Goal: Task Accomplishment & Management: Use online tool/utility

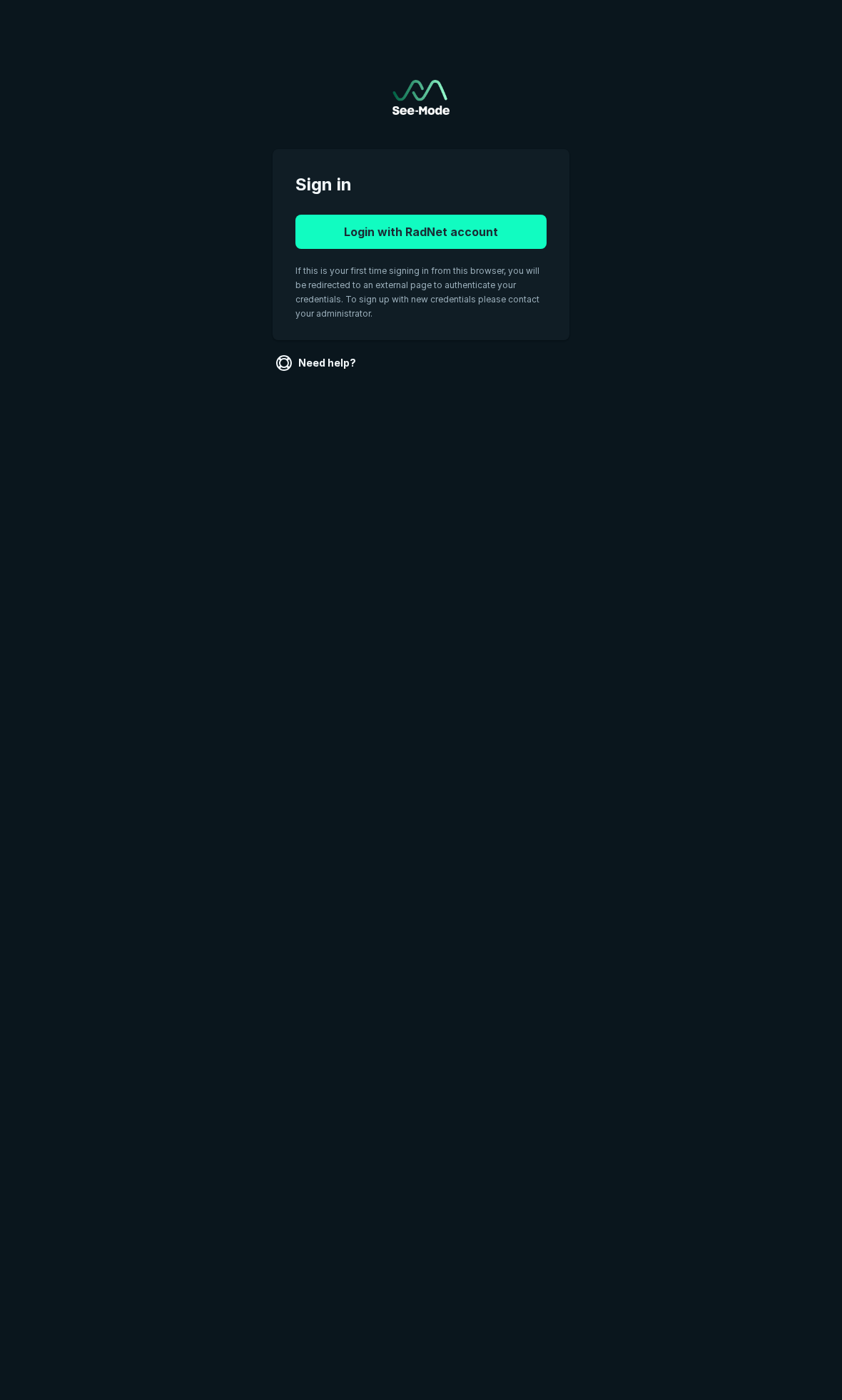
click at [459, 222] on button "Login with RadNet account" at bounding box center [421, 231] width 251 height 34
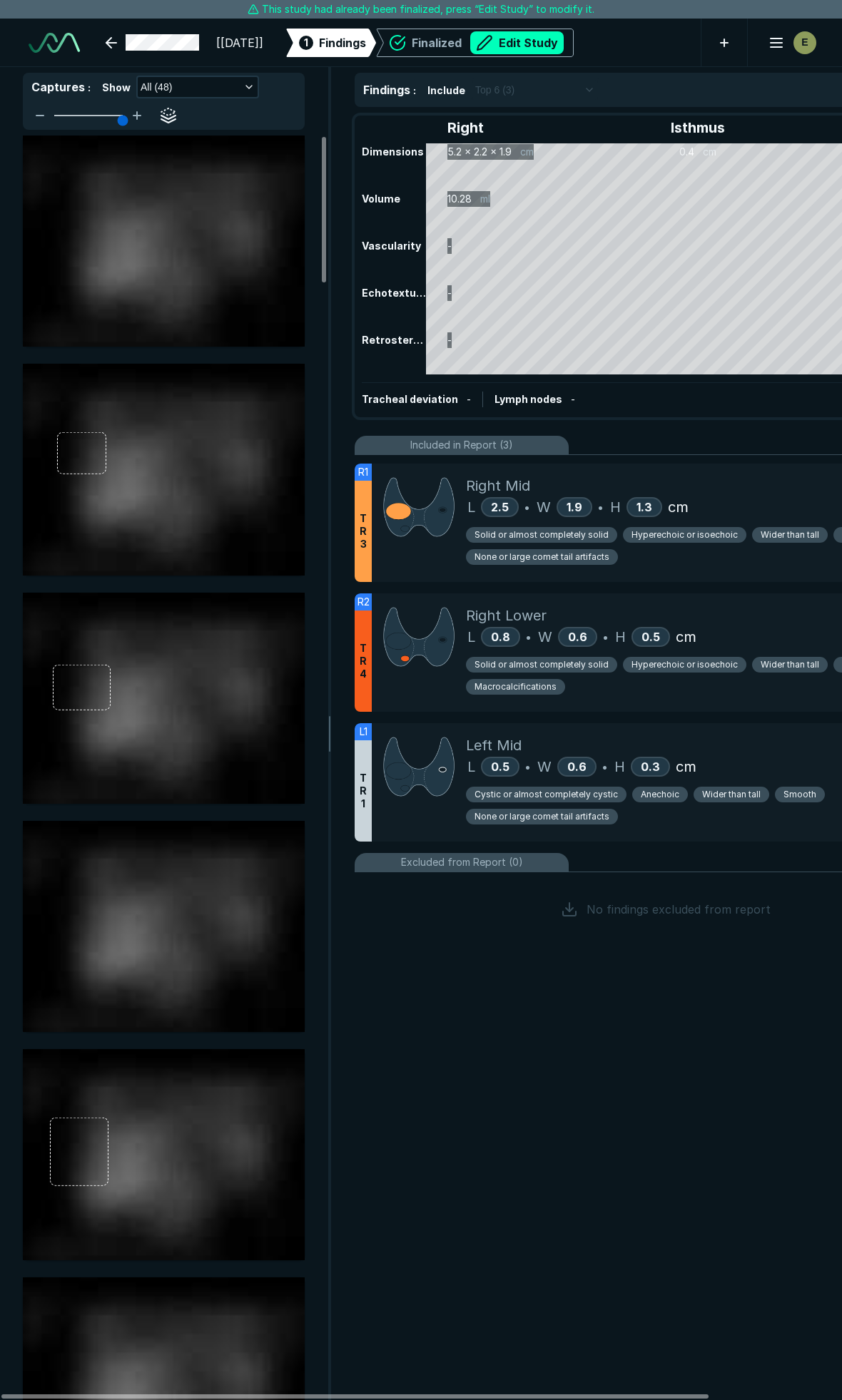
scroll to position [7801, 5621]
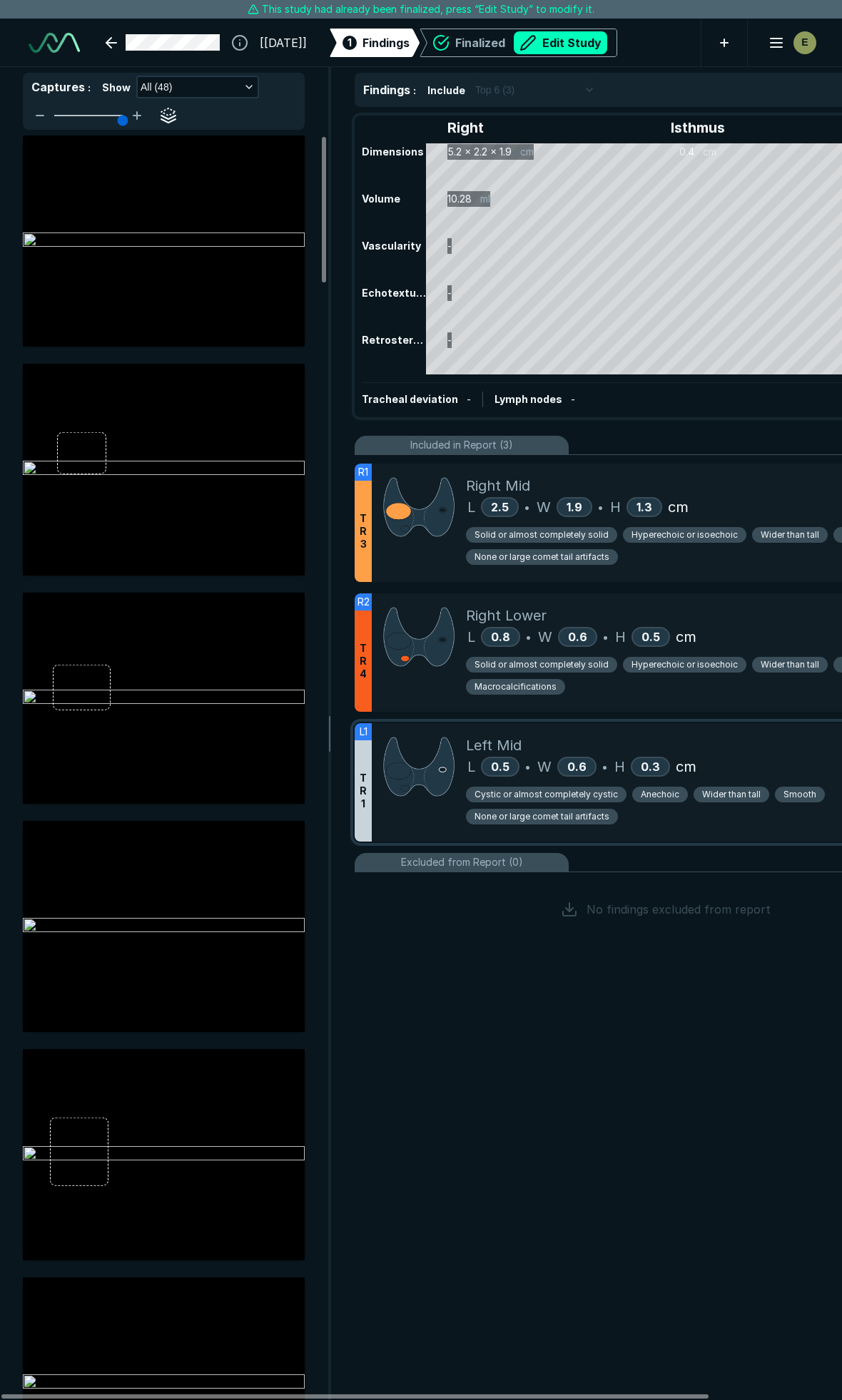
click at [686, 751] on div "Left Mid" at bounding box center [714, 745] width 499 height 21
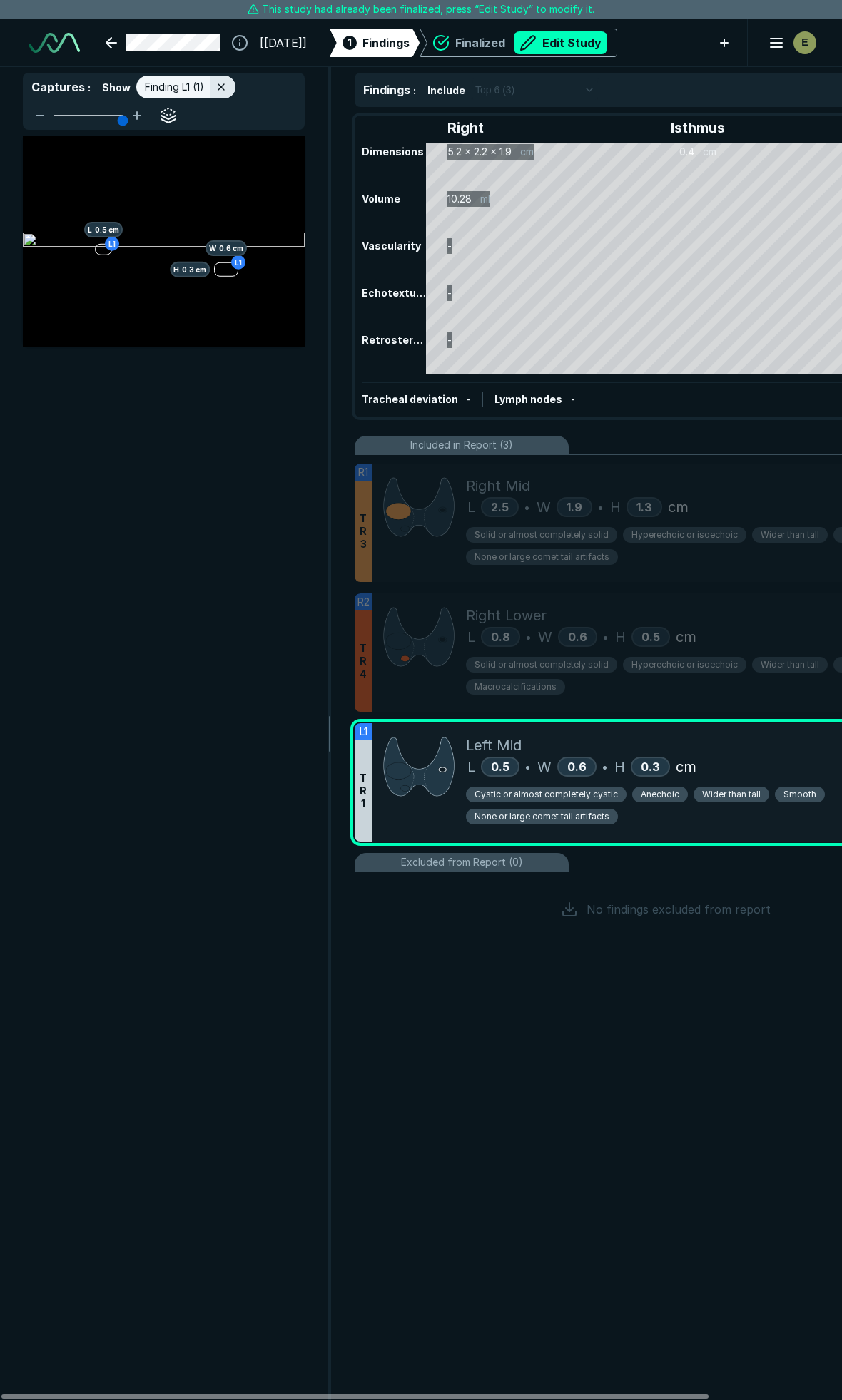
scroll to position [7369, 3078]
click at [246, 423] on div "L1 H 0.3 cm W 0.6 cm L1 L 0.5 cm" at bounding box center [163, 768] width 328 height 1265
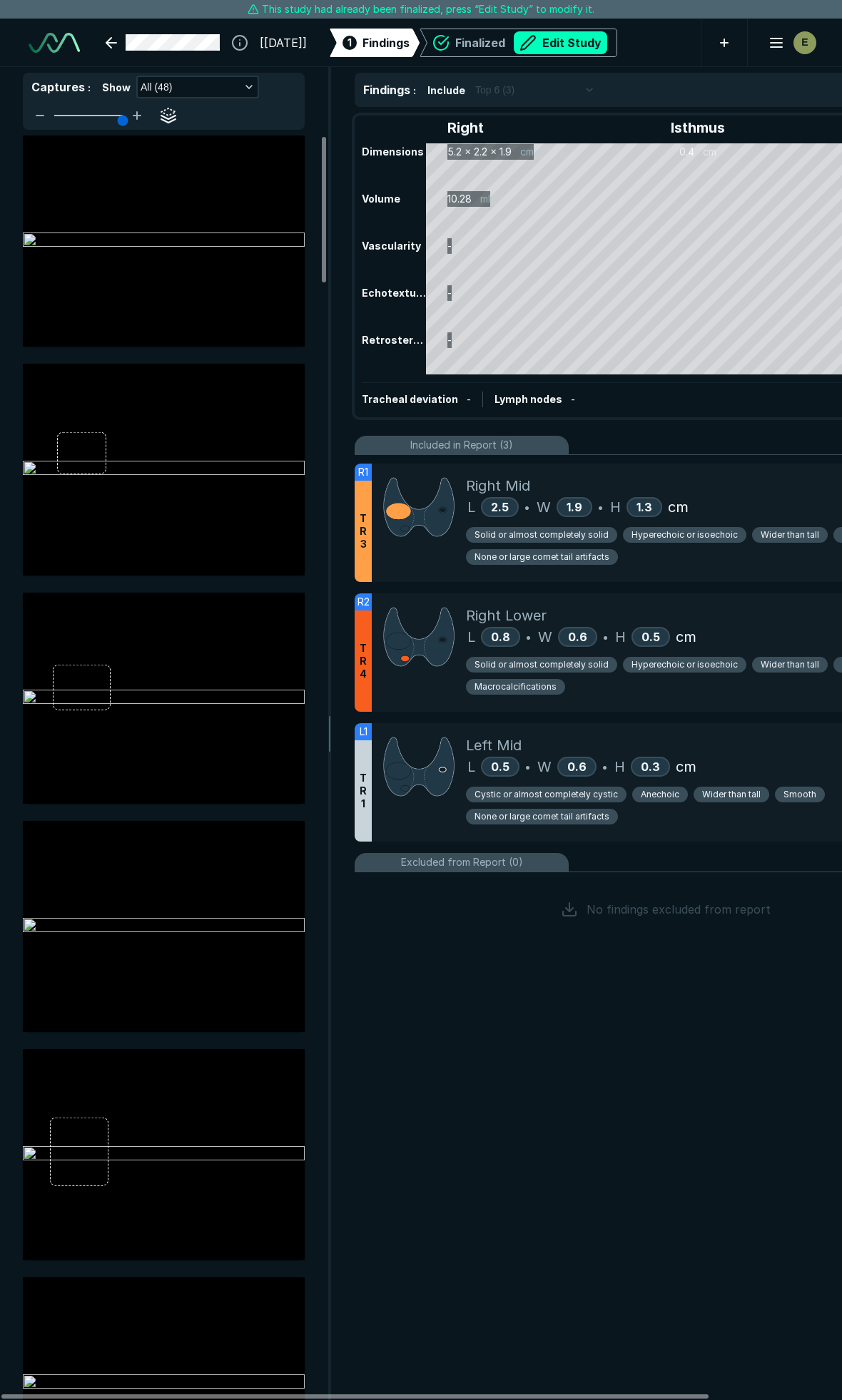
scroll to position [7369, 3078]
click at [594, 47] on button "Edit Study" at bounding box center [560, 42] width 94 height 23
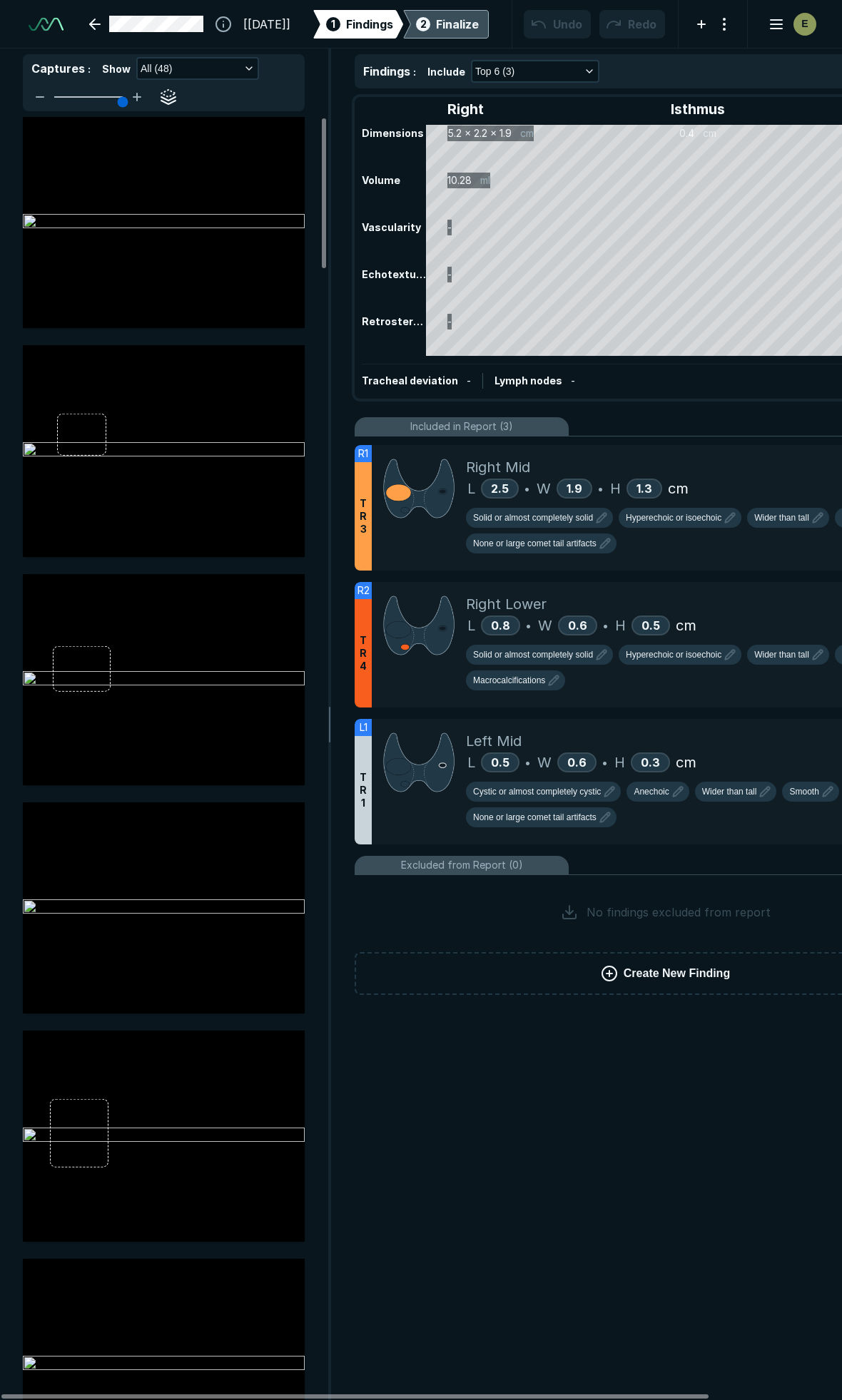
scroll to position [7885, 5621]
drag, startPoint x: 421, startPoint y: 1394, endPoint x: 726, endPoint y: 1178, distance: 373.7
click at [605, 1399] on div at bounding box center [355, 1396] width 707 height 5
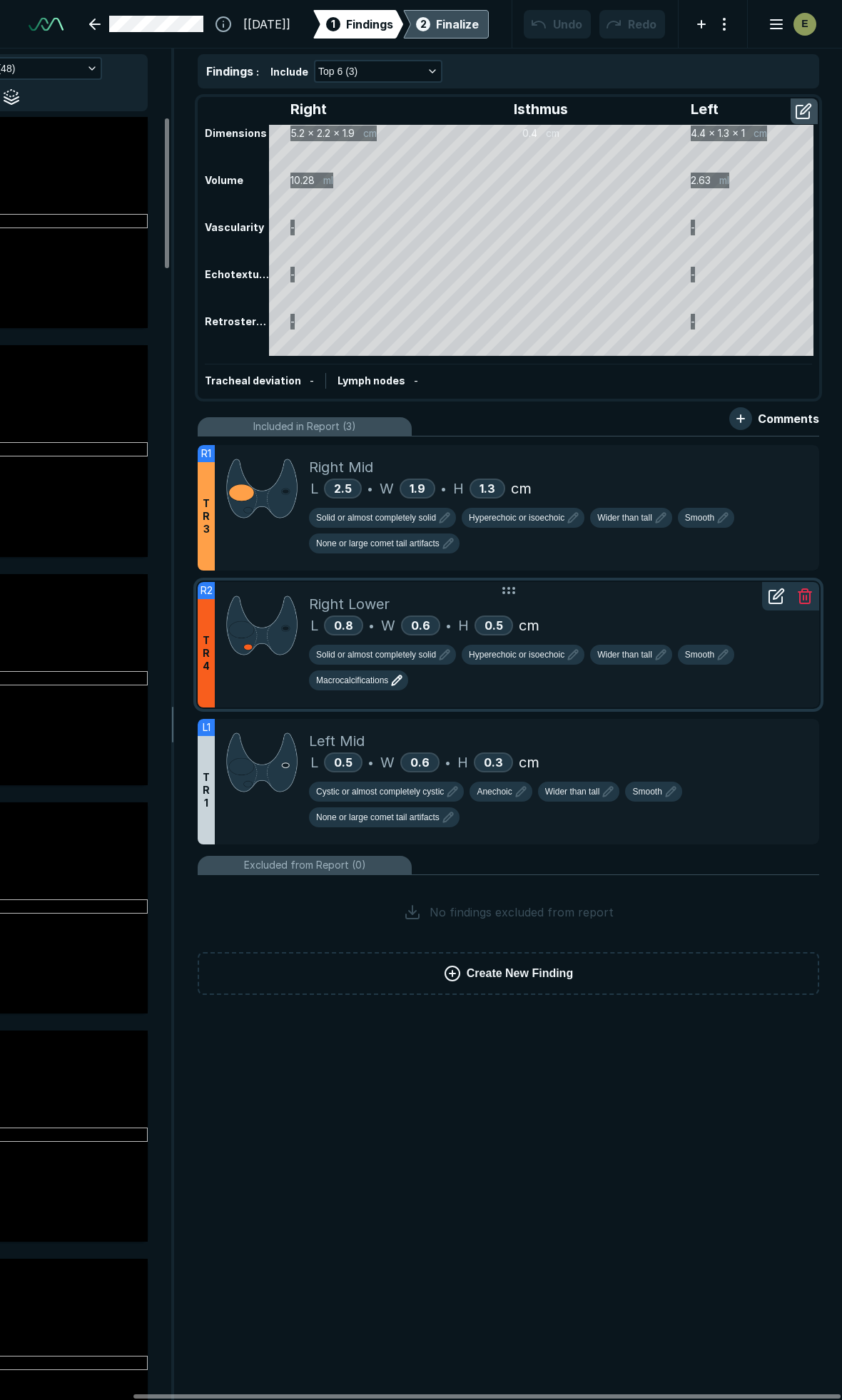
click at [381, 675] on span "Macrocalcifications" at bounding box center [352, 680] width 72 height 13
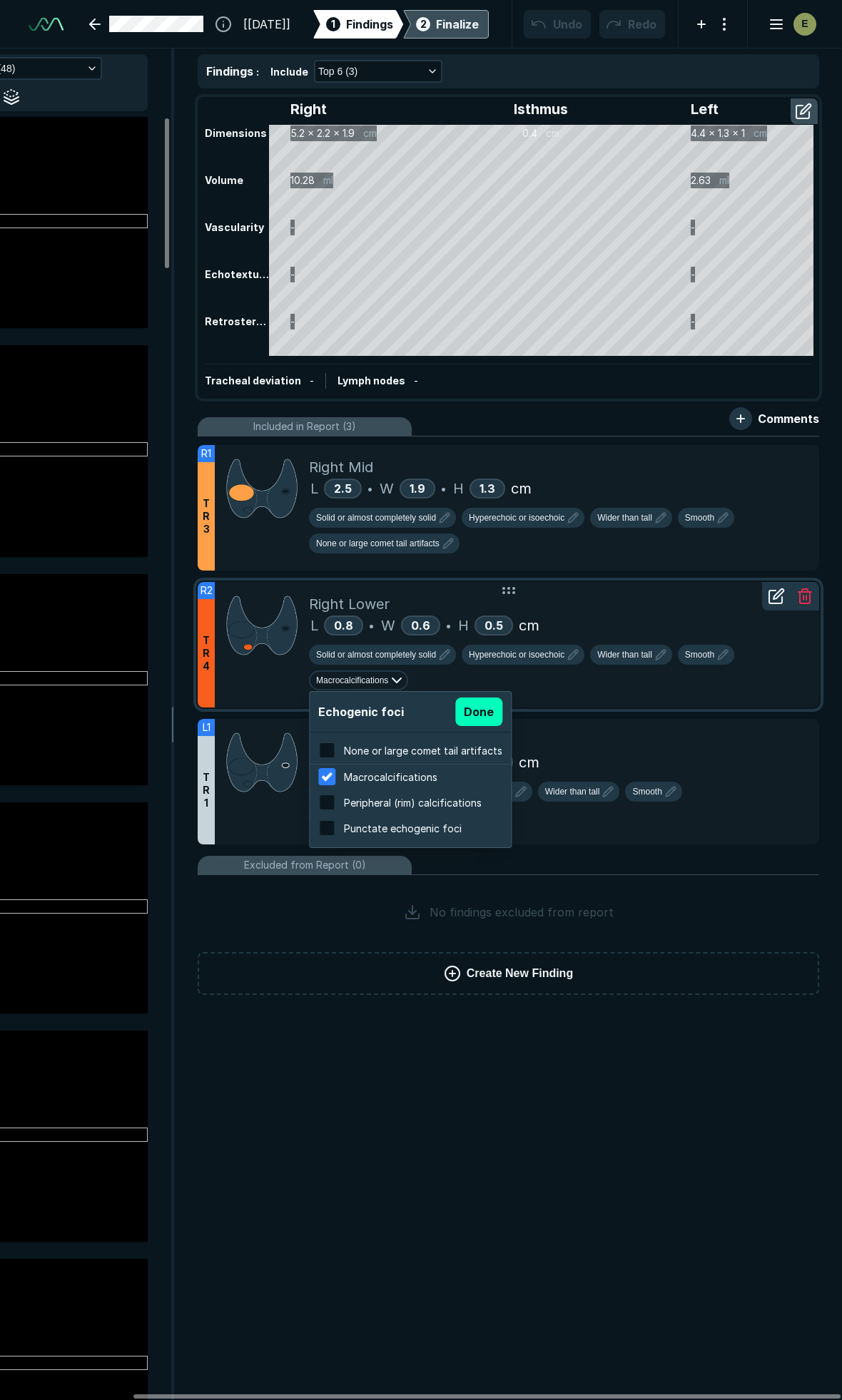
scroll to position [2292, 2721]
click at [363, 753] on span "None or large comet tail artifacts" at bounding box center [422, 750] width 158 height 12
checkbox input "true"
checkbox input "false"
click at [455, 703] on button "Done" at bounding box center [478, 711] width 47 height 28
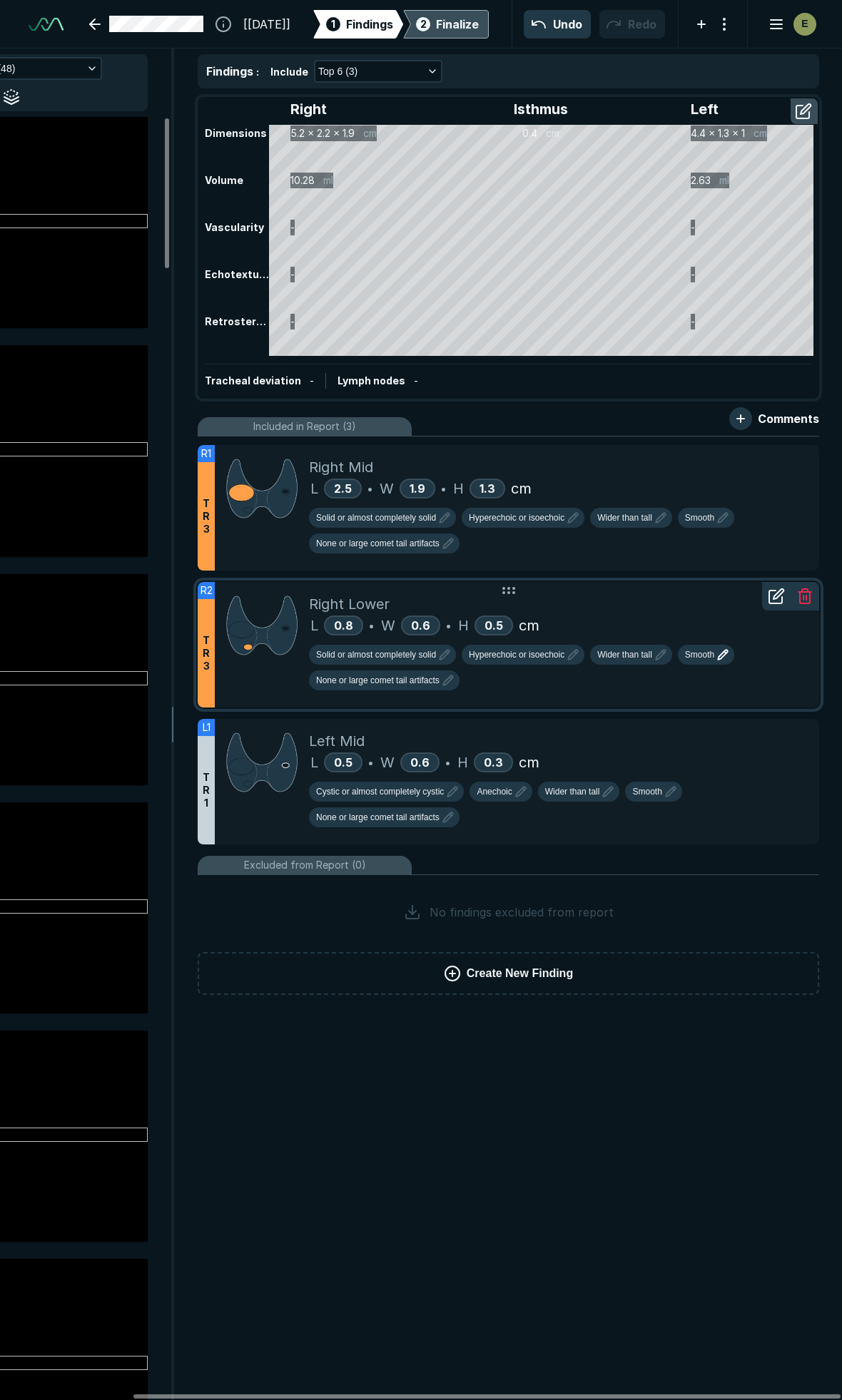
click at [714, 651] on icon "button" at bounding box center [723, 655] width 17 height 17
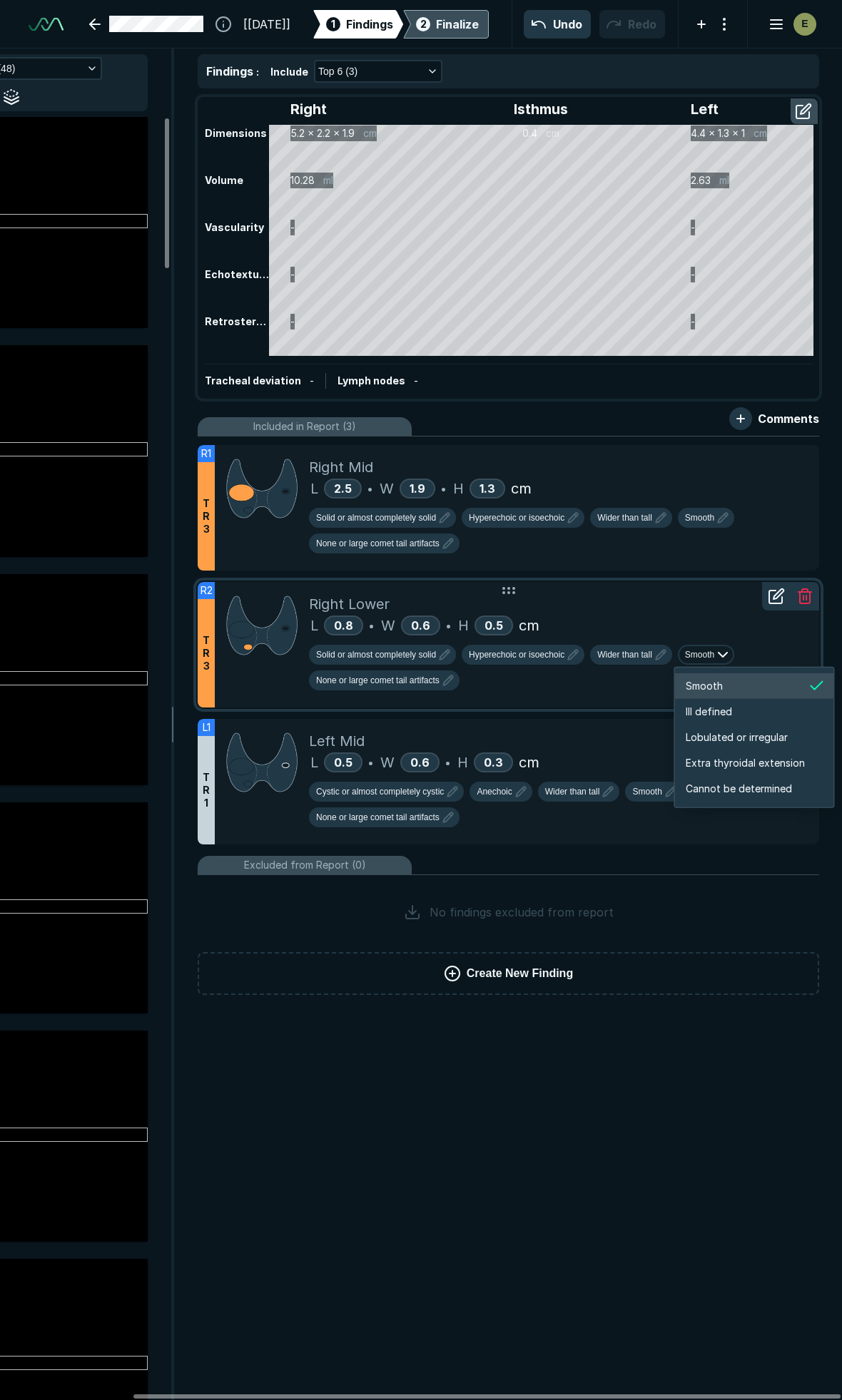
scroll to position [2380, 2536]
click at [723, 713] on span "Ill defined" at bounding box center [709, 711] width 47 height 16
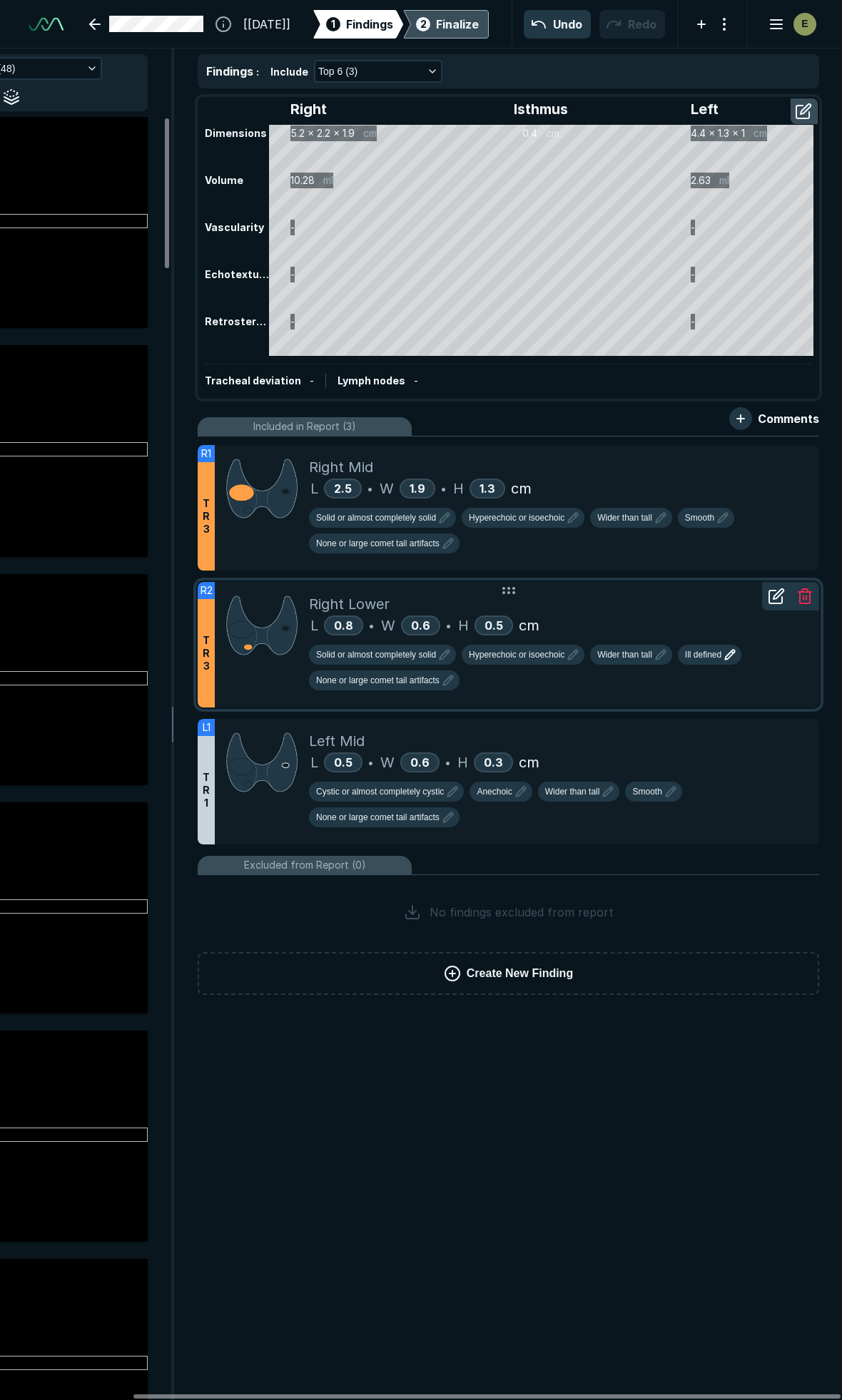
click at [539, 1329] on div "Findings : Include Top 6 (3) Right Isthmus Left Dimensions 5.2 x 2.2 x 1.9 cm 0…" at bounding box center [508, 724] width 667 height 1351
click at [462, 22] on div "Finalize" at bounding box center [457, 24] width 43 height 17
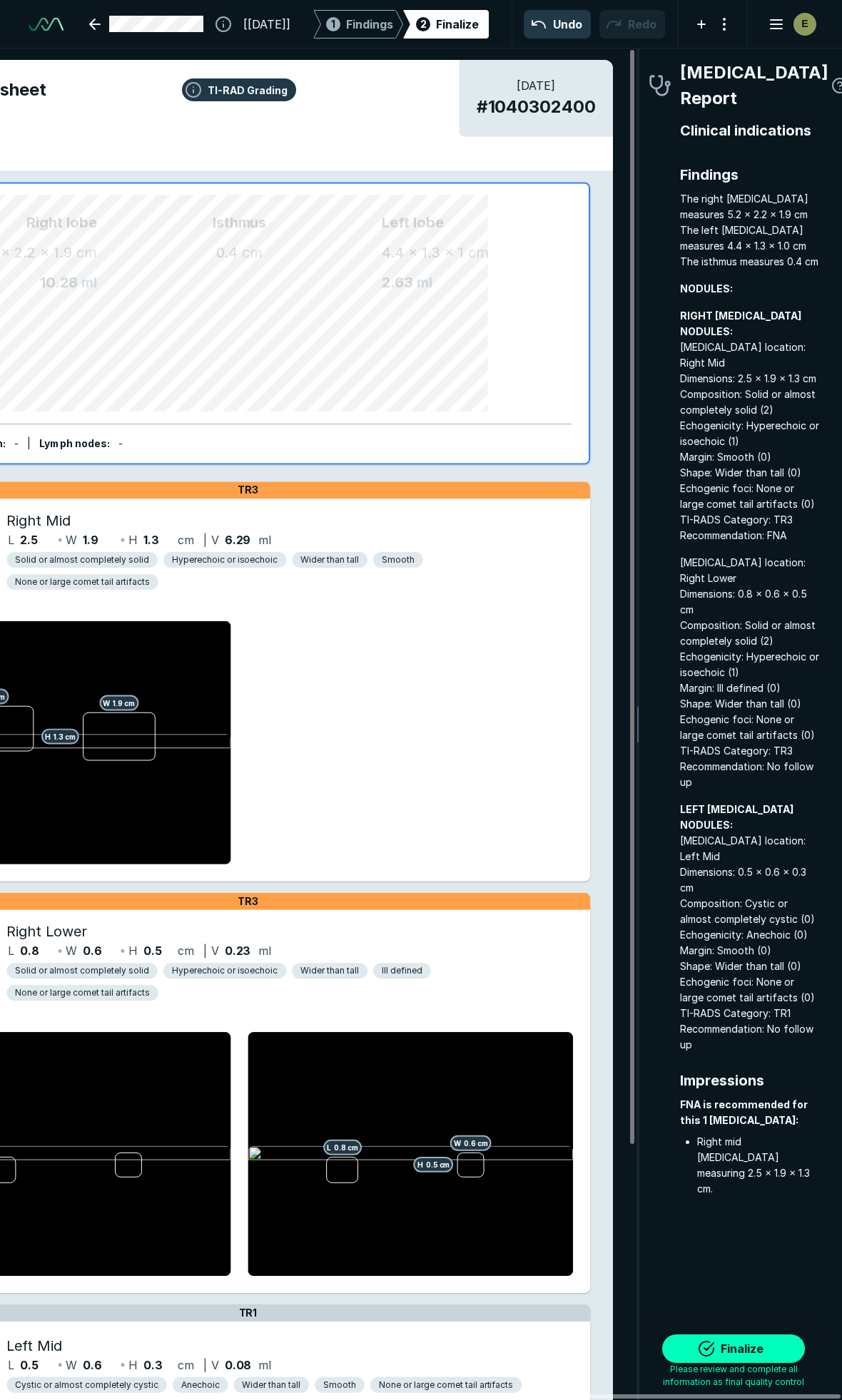
scroll to position [7834, 2577]
click at [758, 1346] on button "Finalize" at bounding box center [733, 1349] width 142 height 28
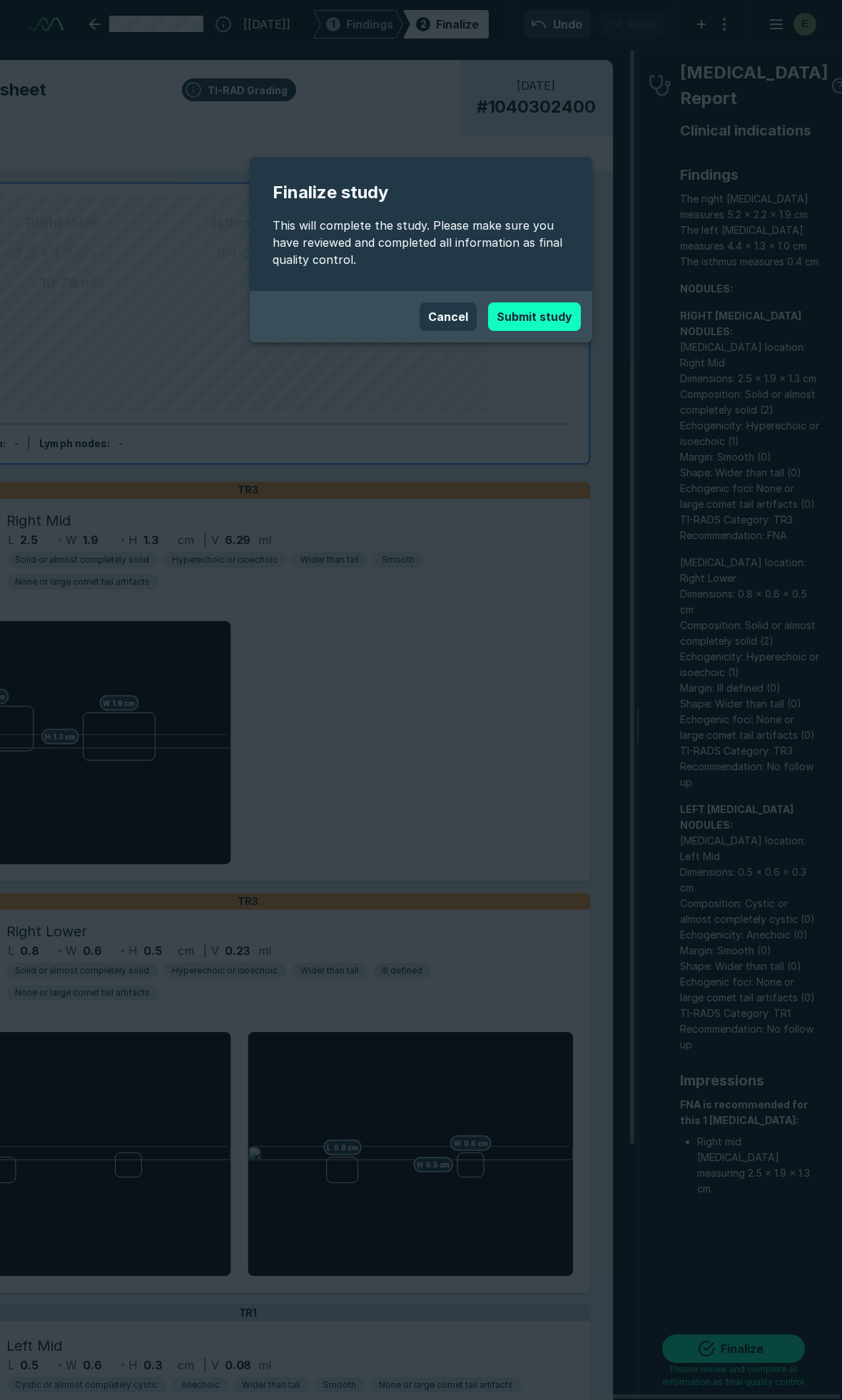
click at [529, 311] on button "Submit study" at bounding box center [533, 316] width 93 height 28
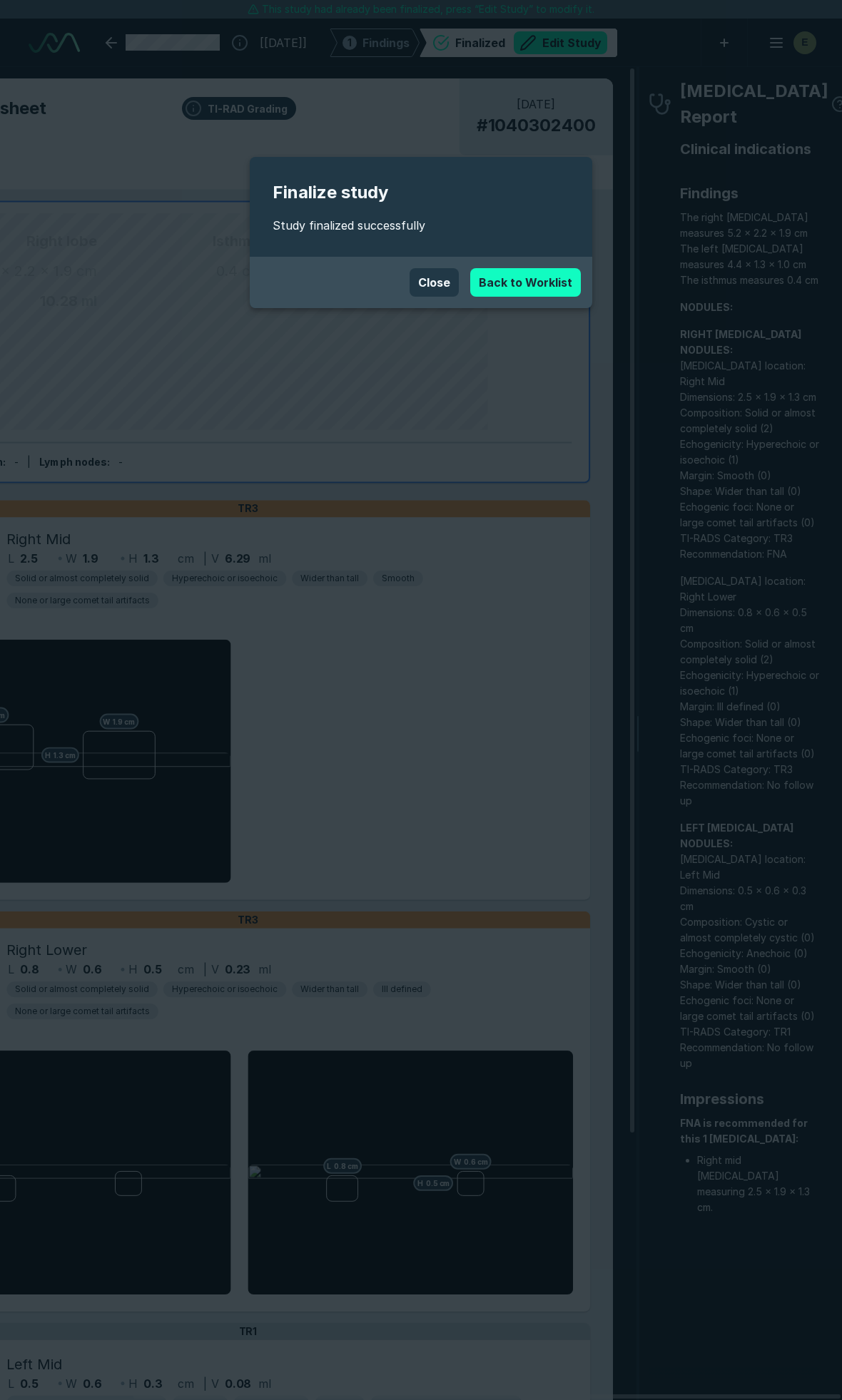
click at [552, 286] on link "Back to Worklist" at bounding box center [525, 282] width 110 height 28
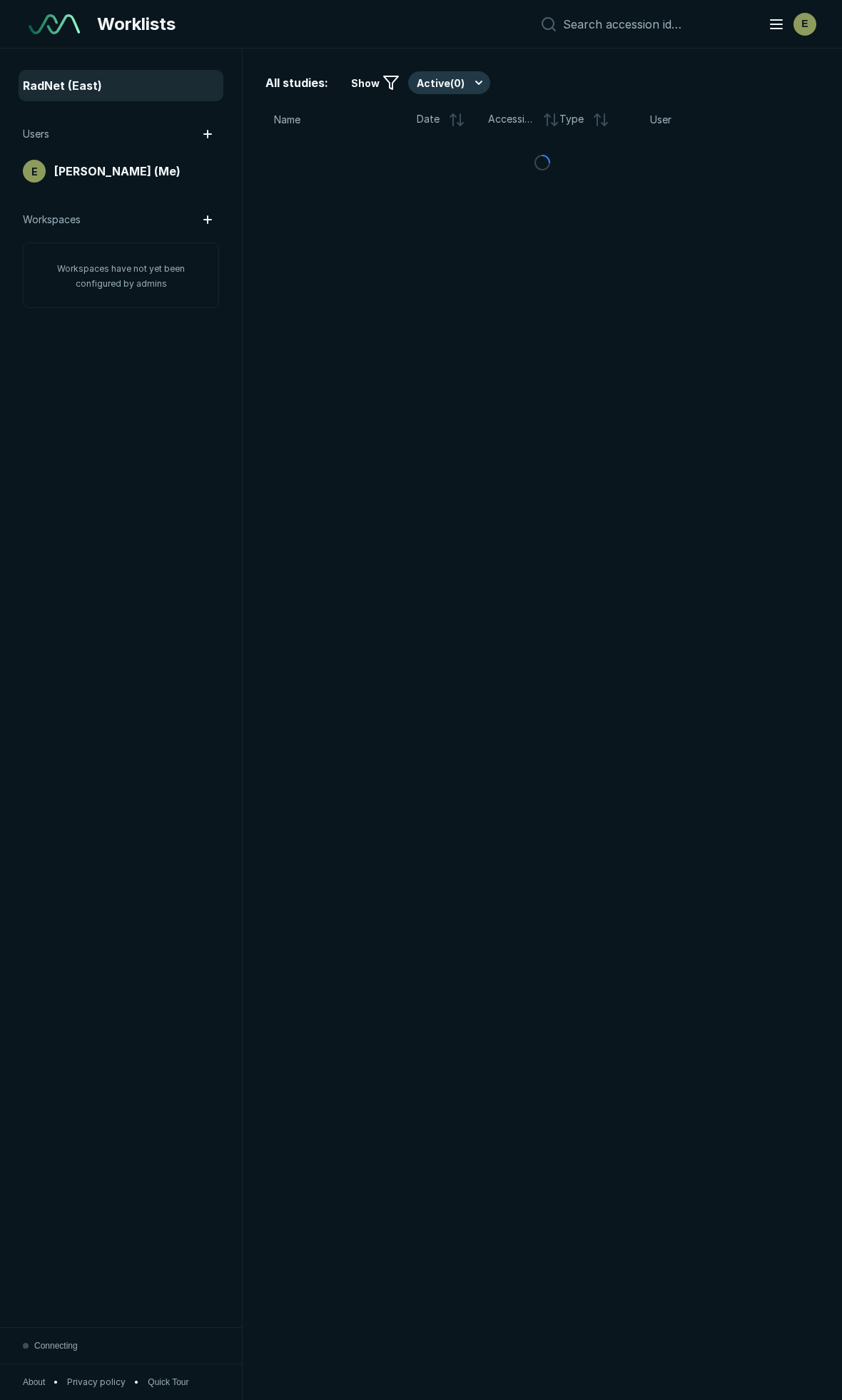
scroll to position [7656, 4302]
